Goal: Task Accomplishment & Management: Manage account settings

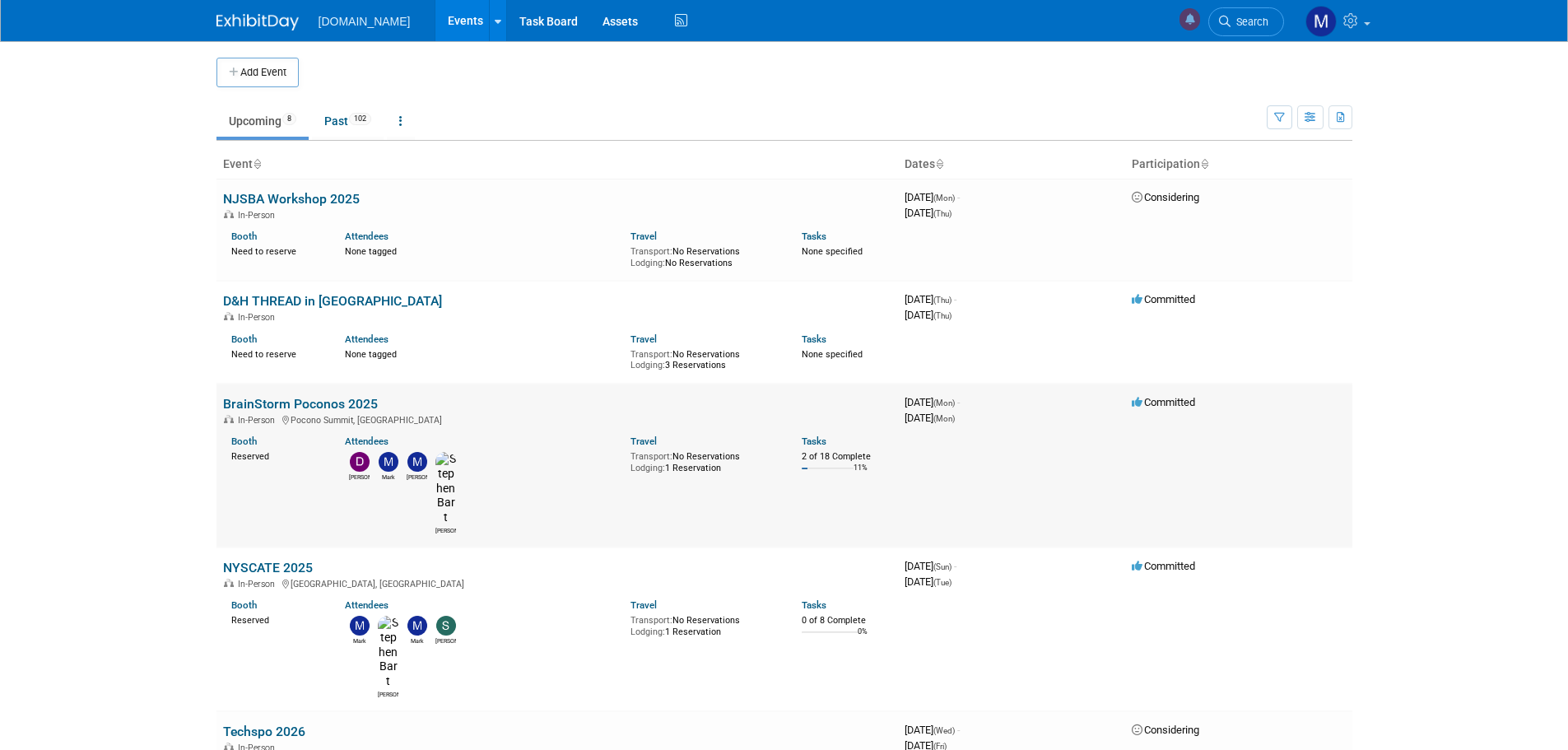
click at [259, 403] on link "BrainStorm Poconos 2025" at bounding box center [301, 404] width 155 height 15
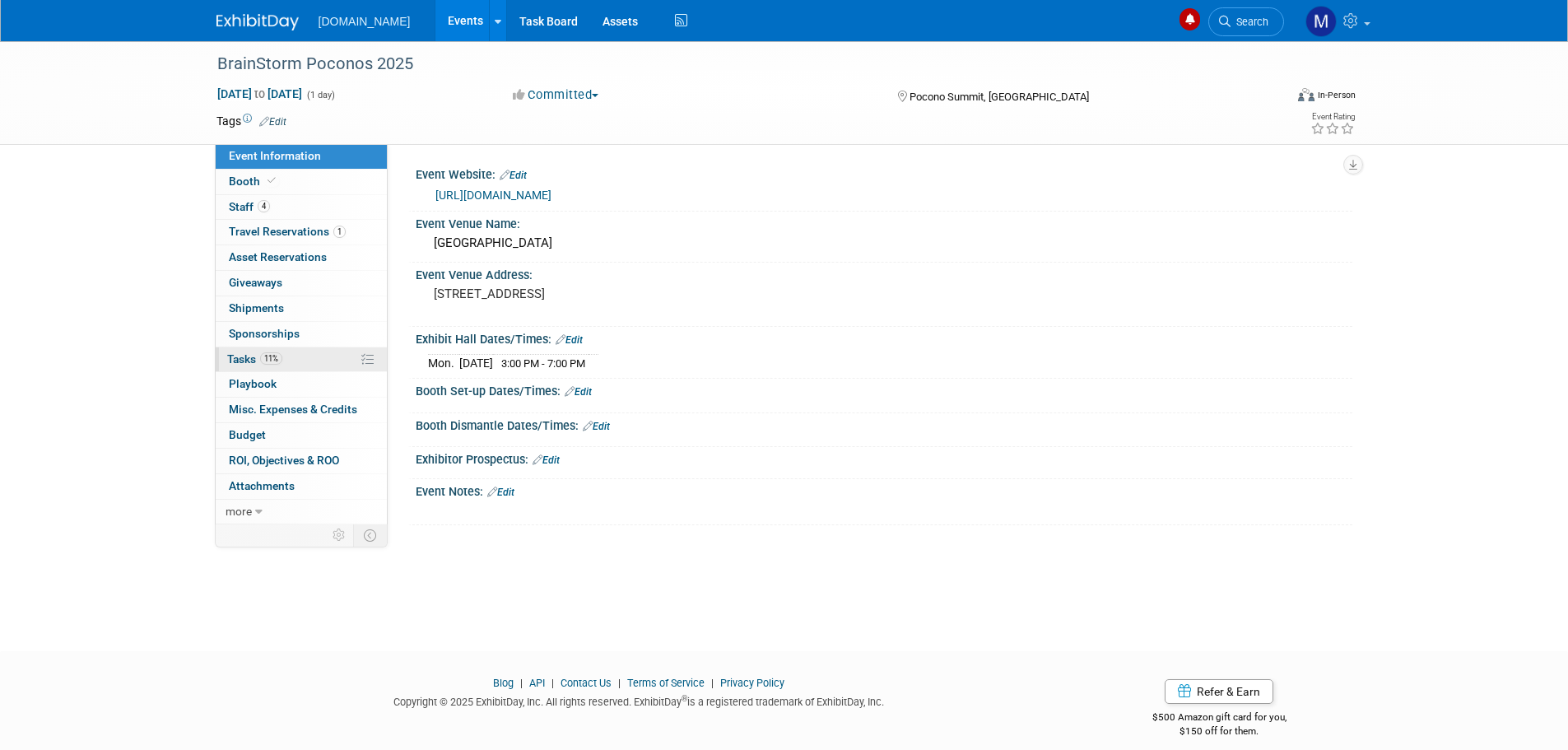
click at [244, 359] on span "Tasks 11%" at bounding box center [255, 358] width 55 height 13
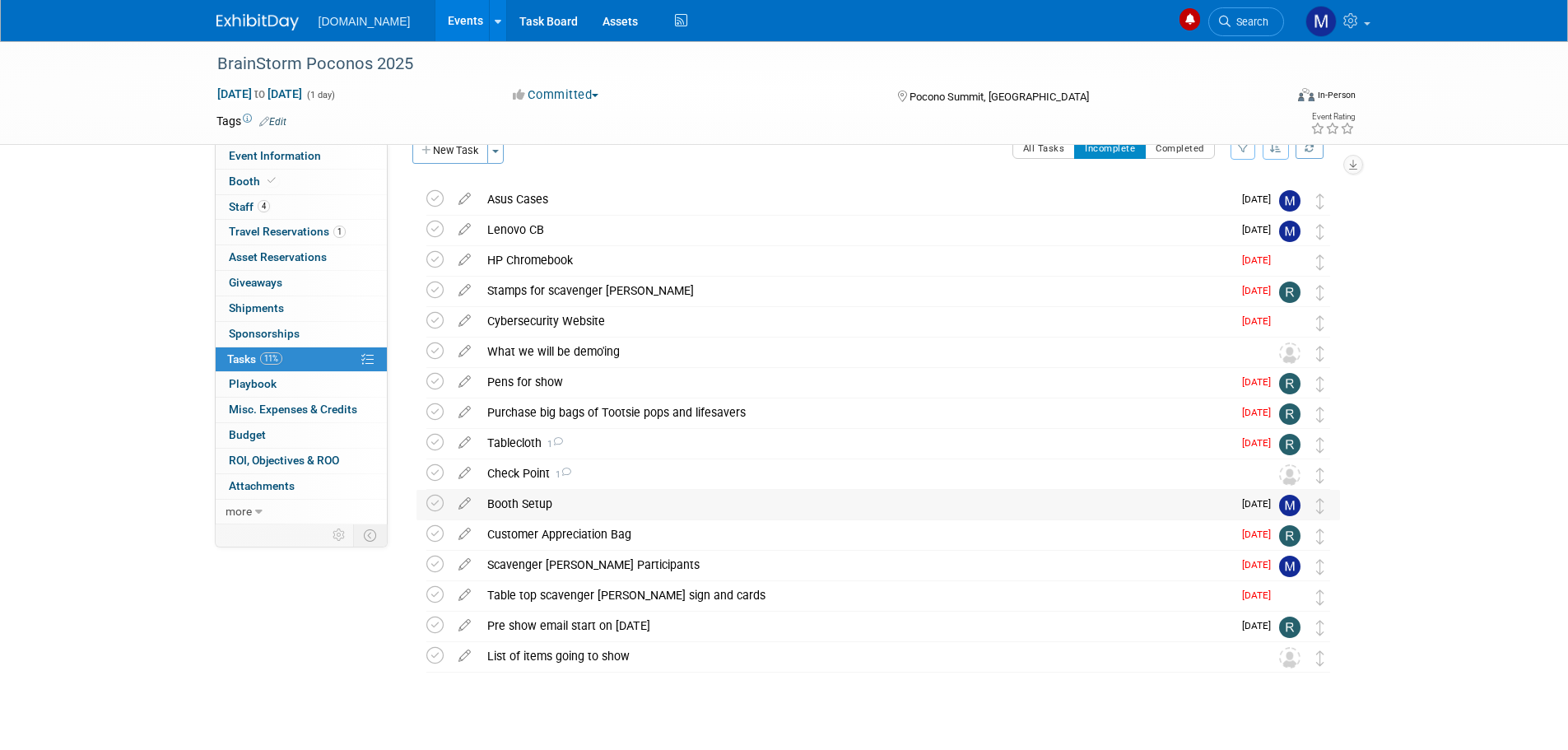
scroll to position [52, 0]
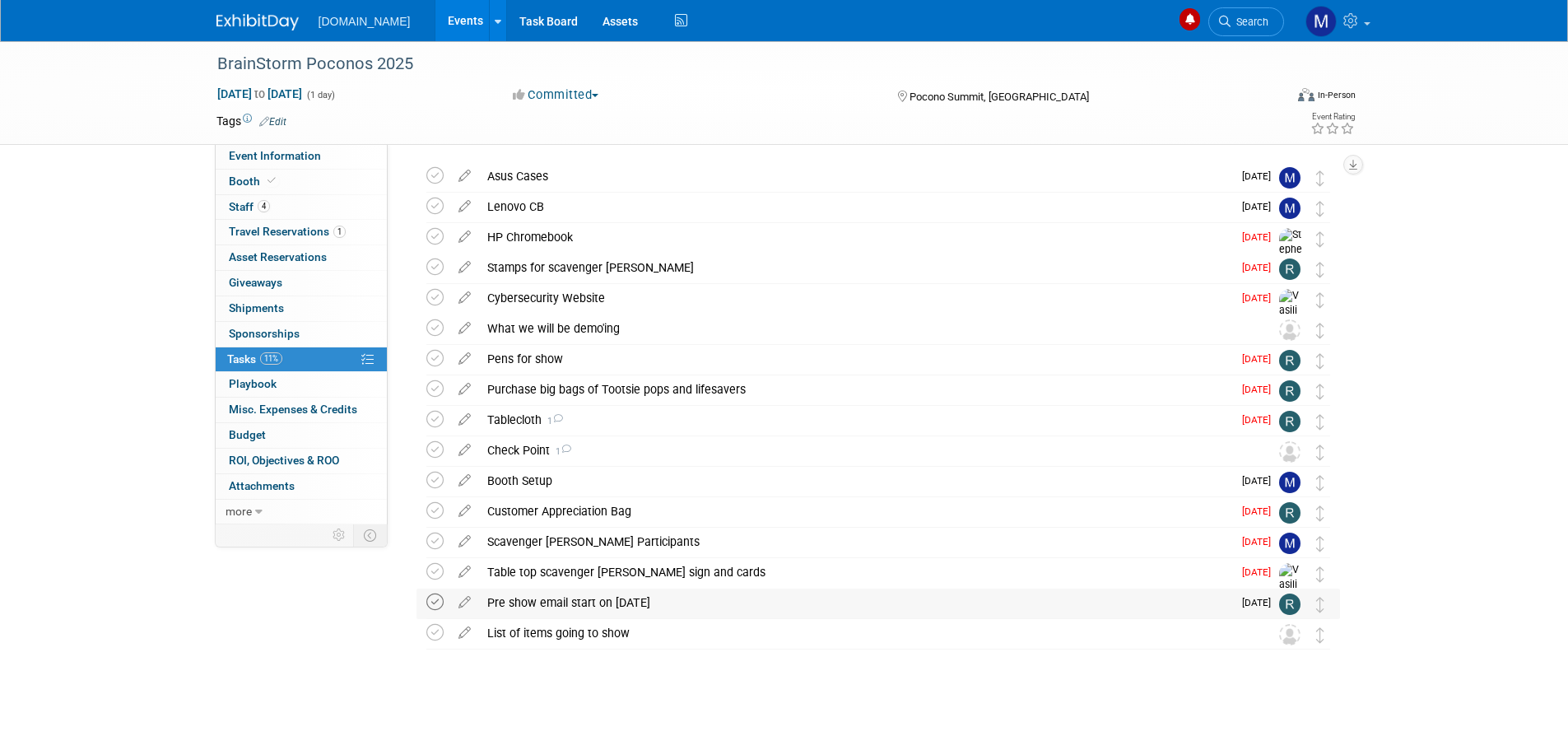
click at [433, 600] on icon at bounding box center [435, 602] width 17 height 17
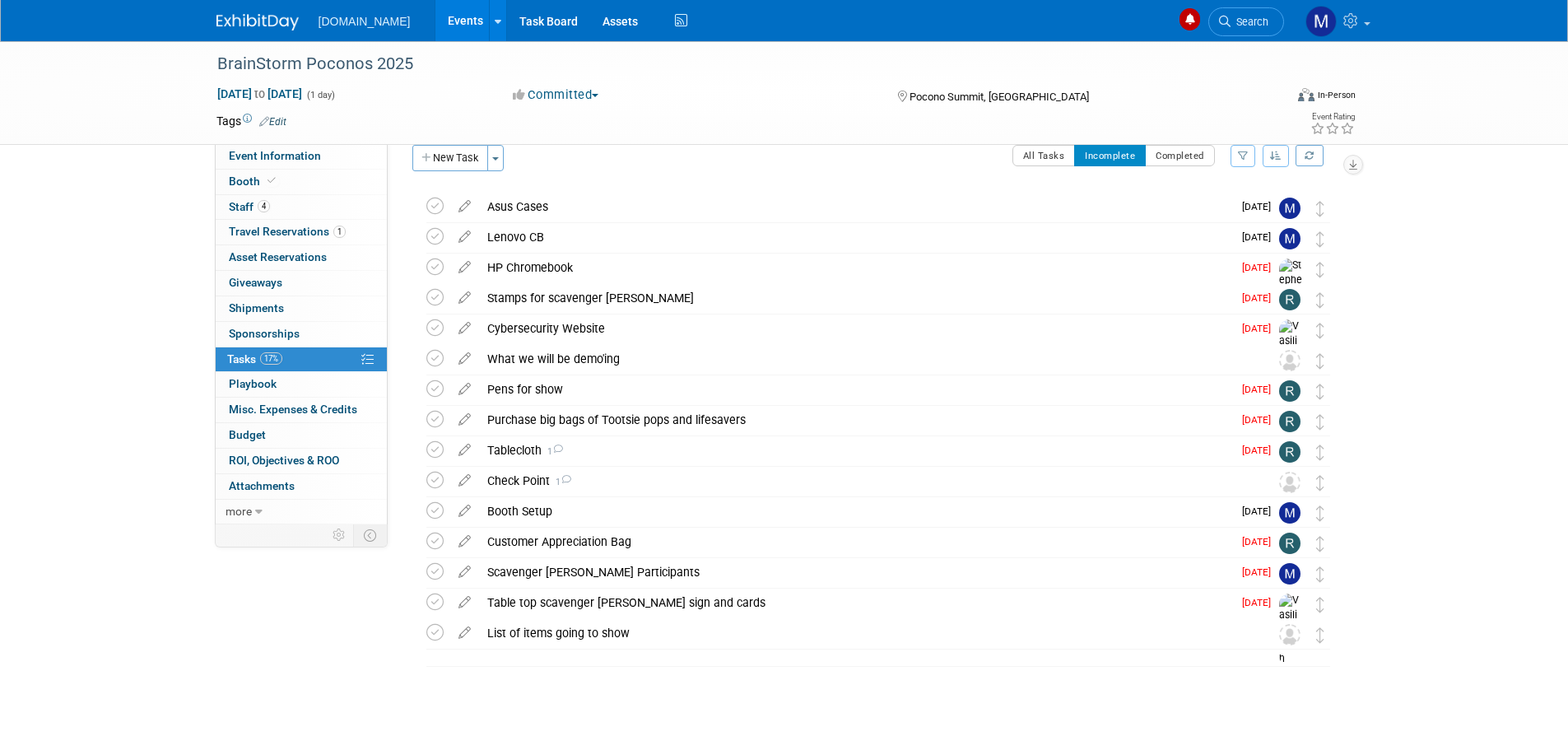
scroll to position [21, 0]
